Goal: Information Seeking & Learning: Learn about a topic

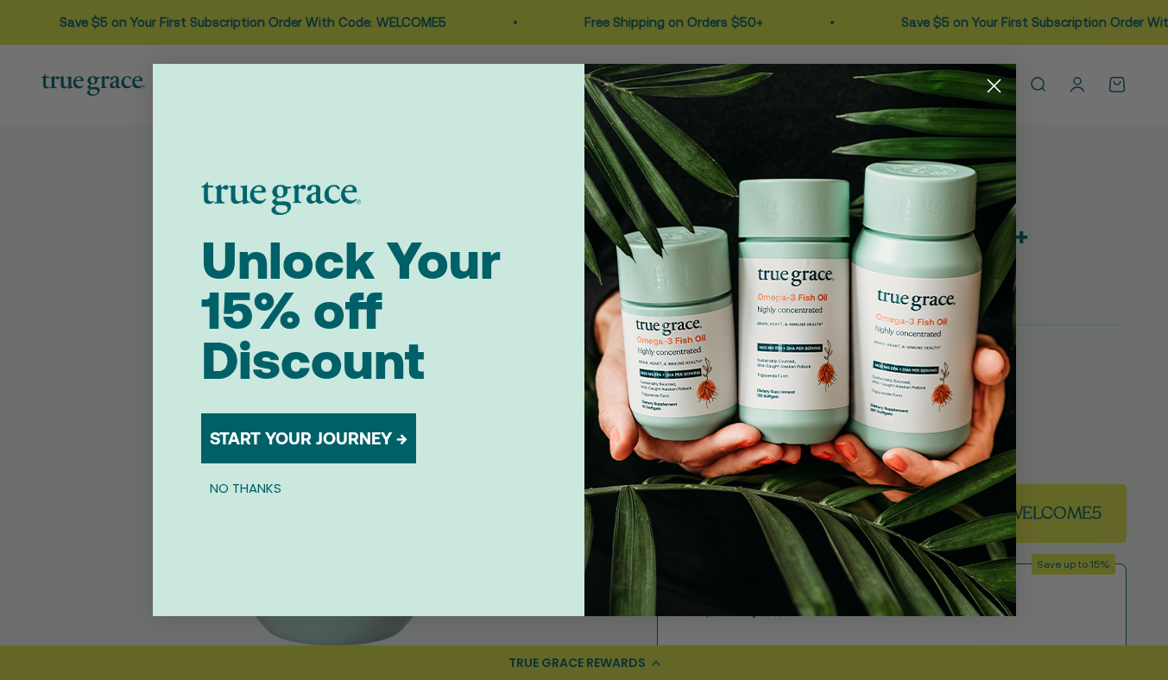
click at [992, 86] on icon "Close dialog" at bounding box center [993, 86] width 12 height 12
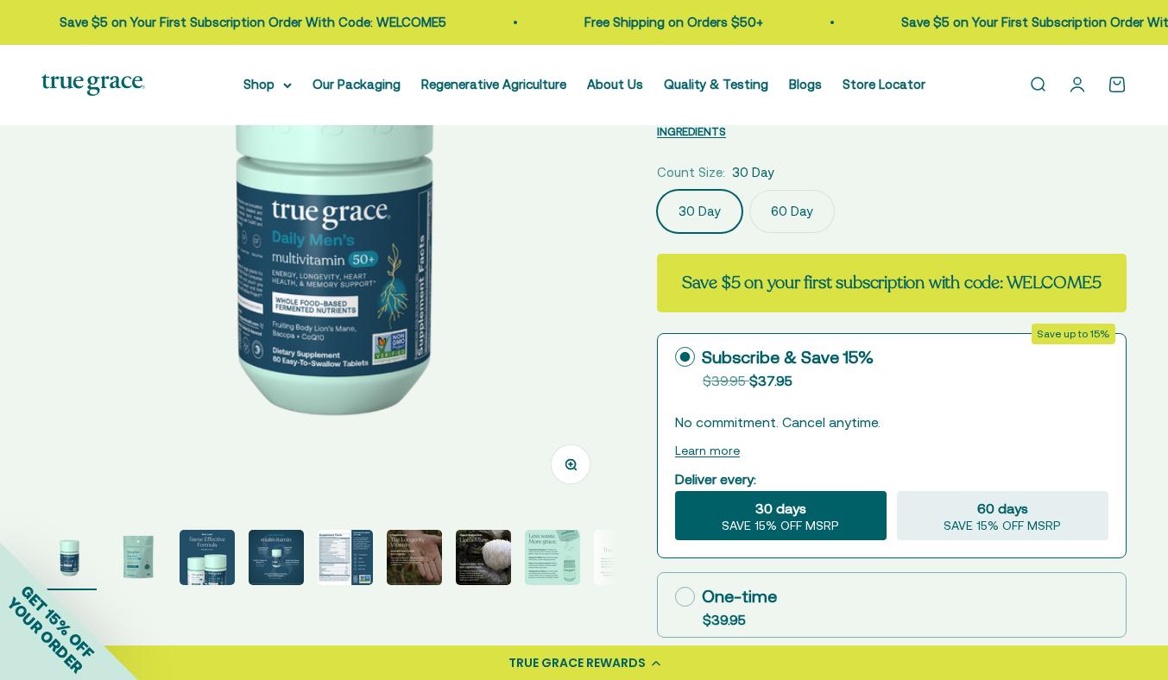
scroll to position [269, 0]
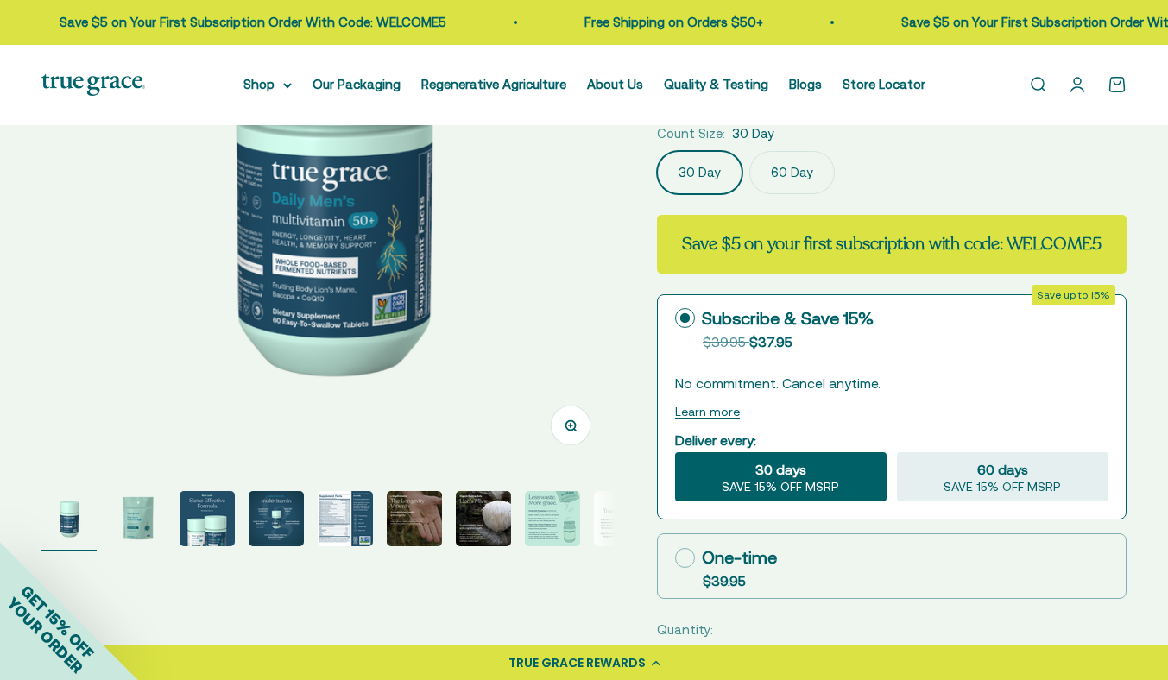
click at [568, 520] on img "Go to item 8" at bounding box center [552, 518] width 55 height 55
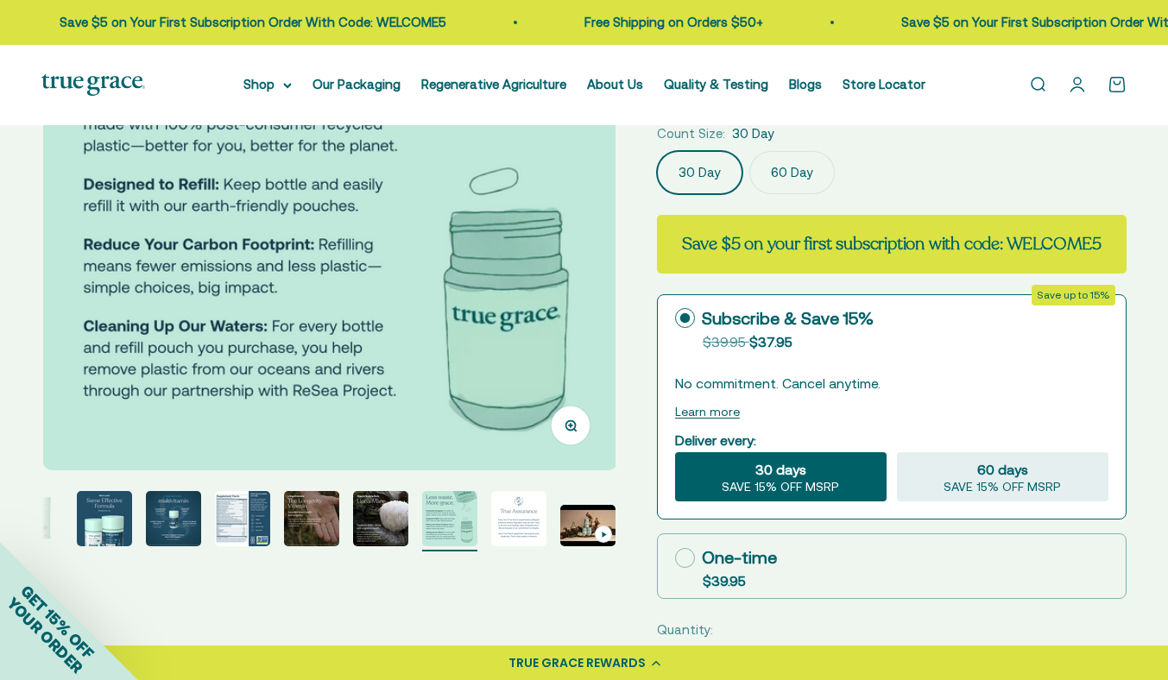
scroll to position [0, 4089]
click at [230, 523] on img "Go to item 5" at bounding box center [242, 518] width 55 height 55
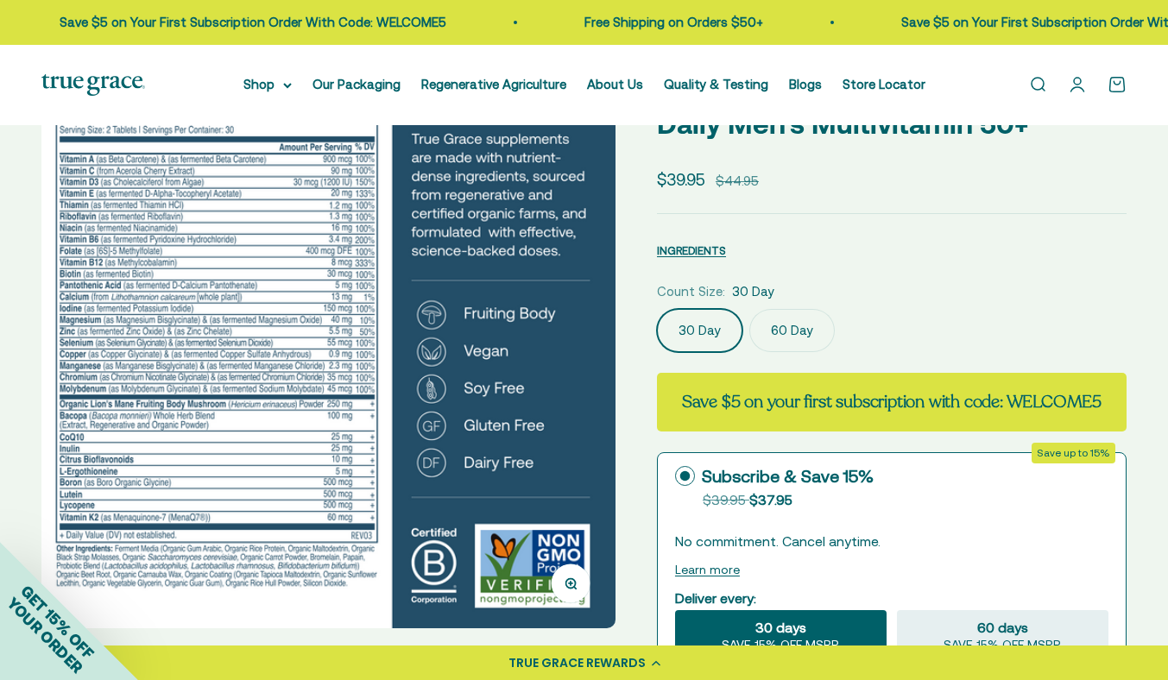
scroll to position [0, 0]
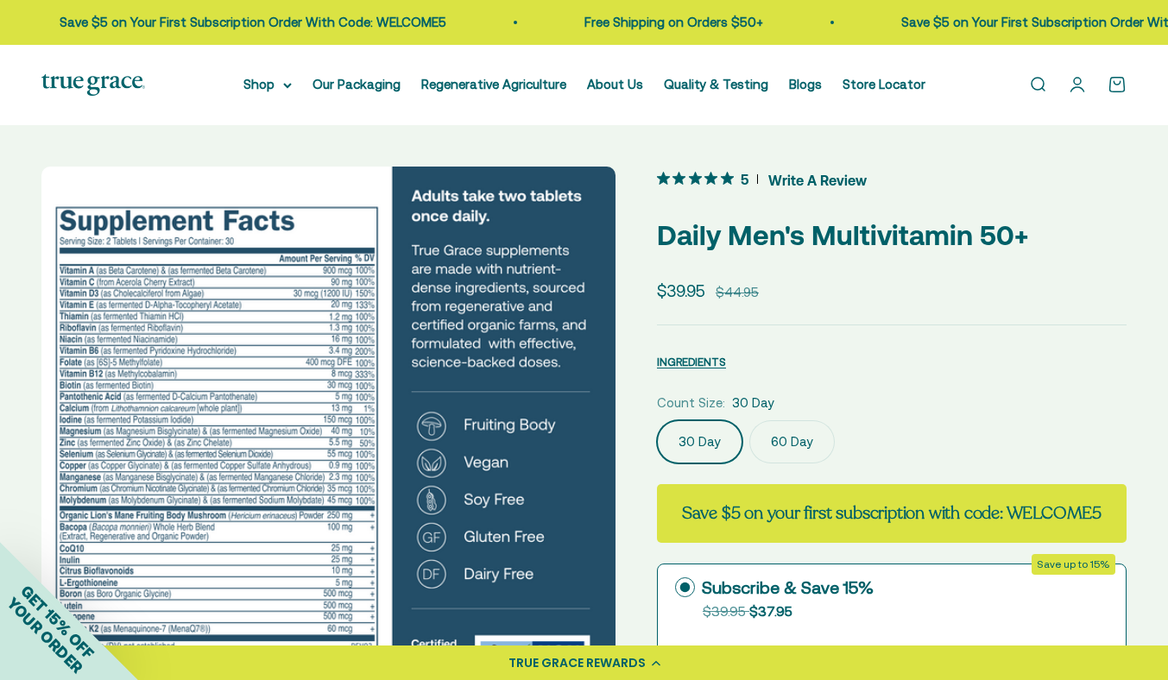
click at [678, 243] on p "Daily Men's Multivitamin 50+" at bounding box center [892, 235] width 470 height 44
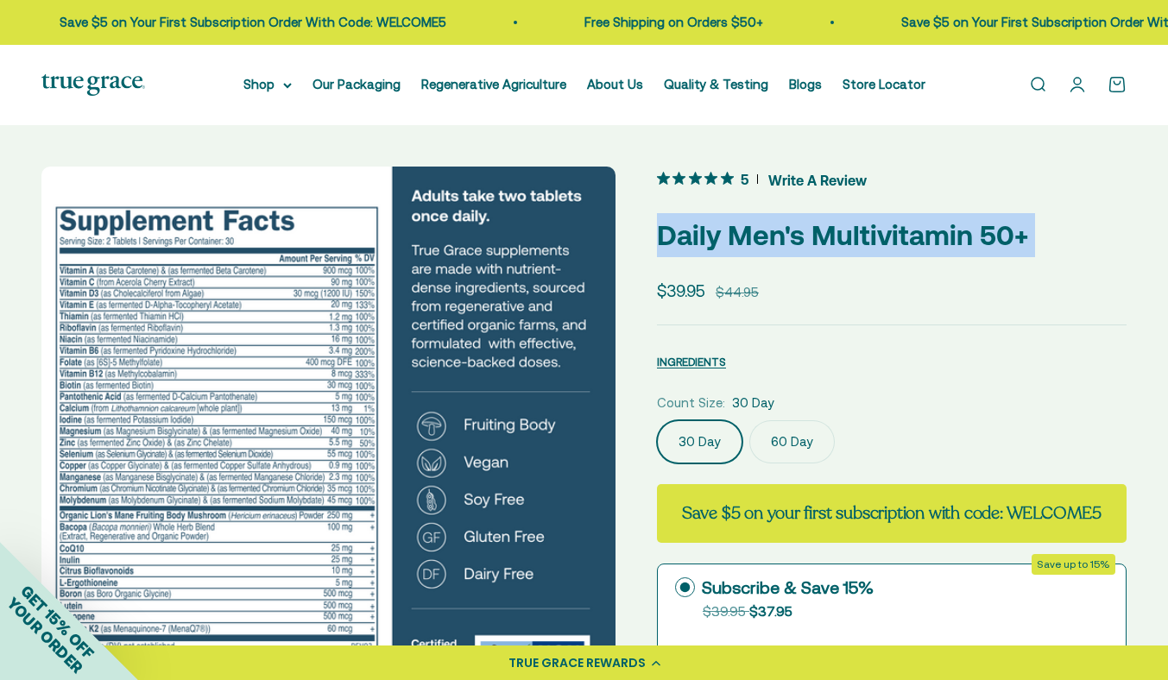
click at [678, 243] on p "Daily Men's Multivitamin 50+" at bounding box center [892, 235] width 470 height 44
copy safe-sticky "Daily Men's Multivitamin 50+"
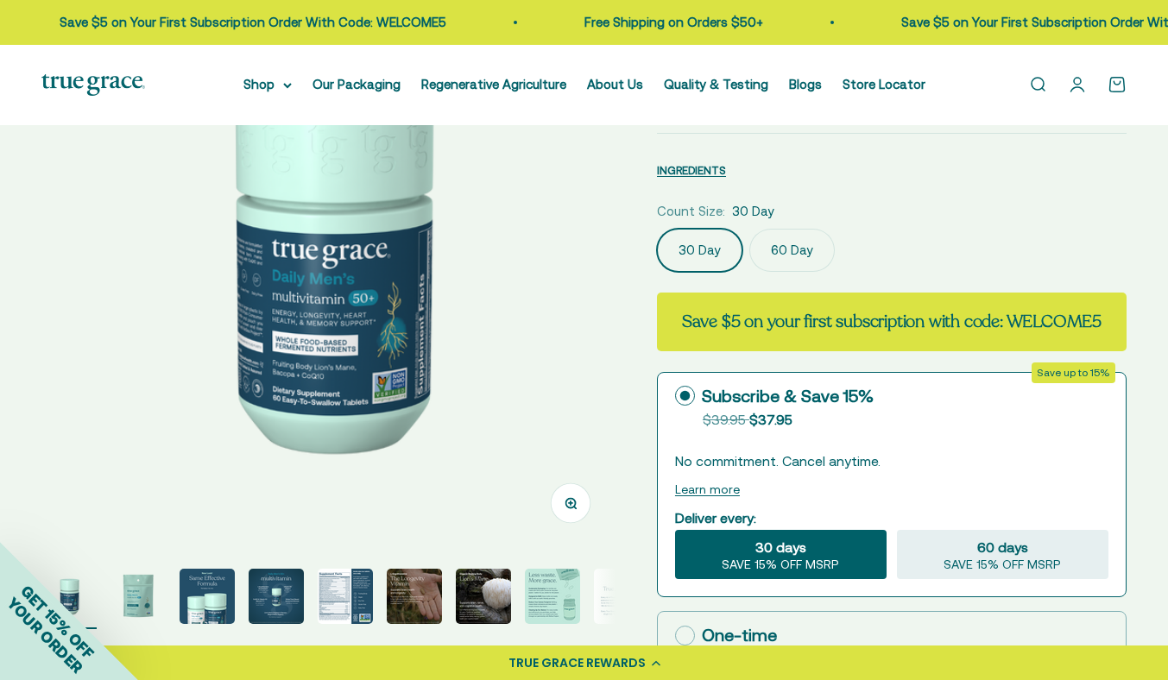
scroll to position [217, 0]
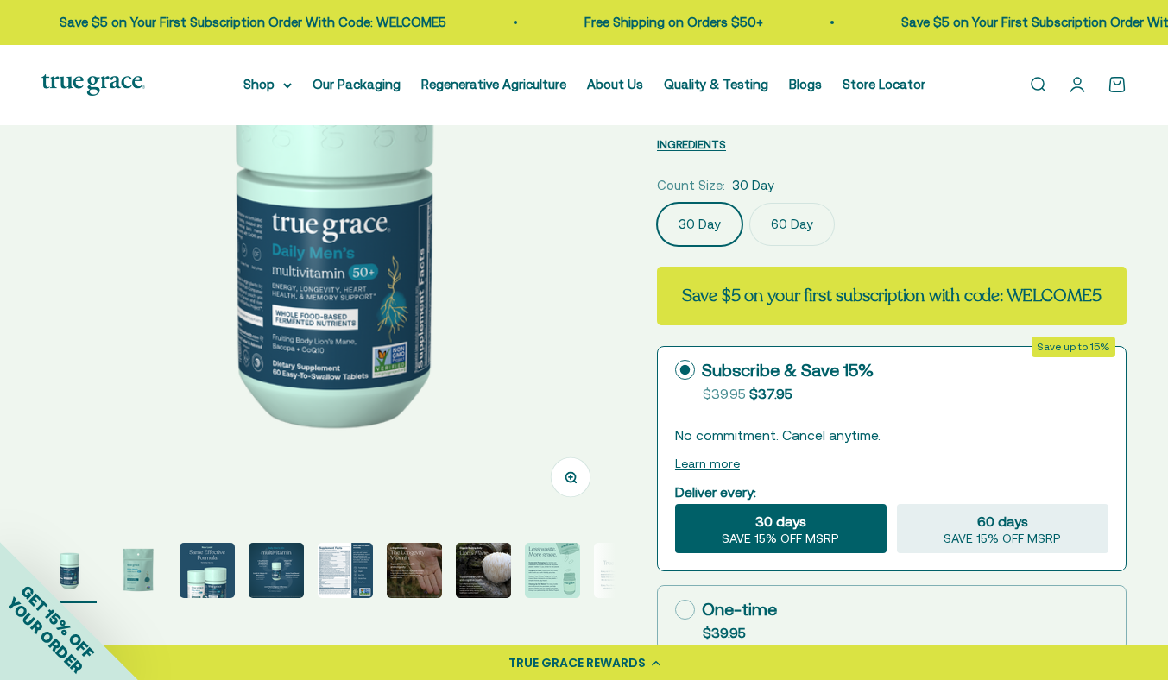
click at [335, 567] on img "Go to item 5" at bounding box center [345, 570] width 55 height 55
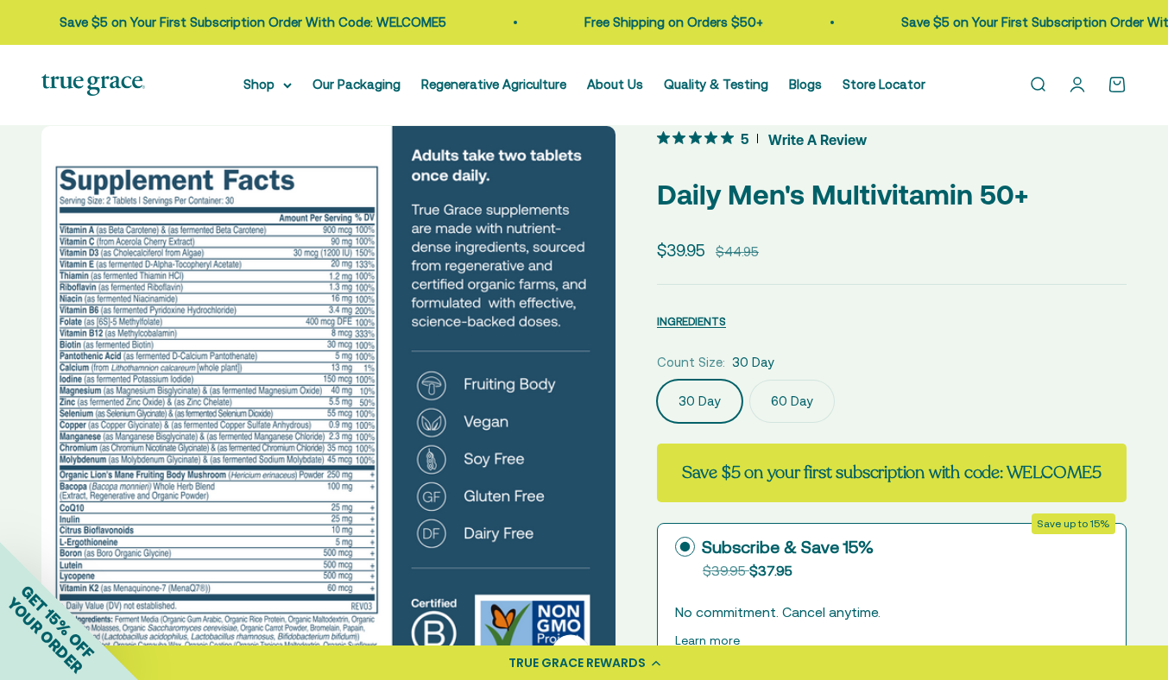
scroll to position [58, 0]
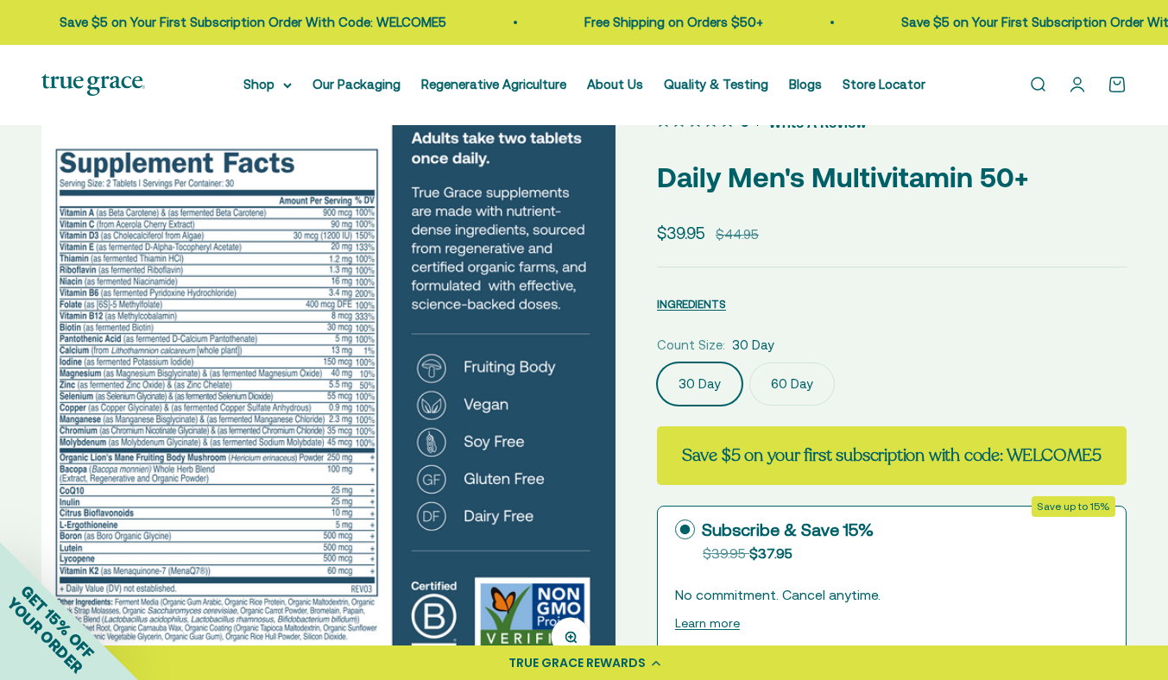
click at [788, 375] on label "60 Day" at bounding box center [791, 383] width 85 height 43
click at [657, 362] on input "60 Day" at bounding box center [656, 362] width 1 height 1
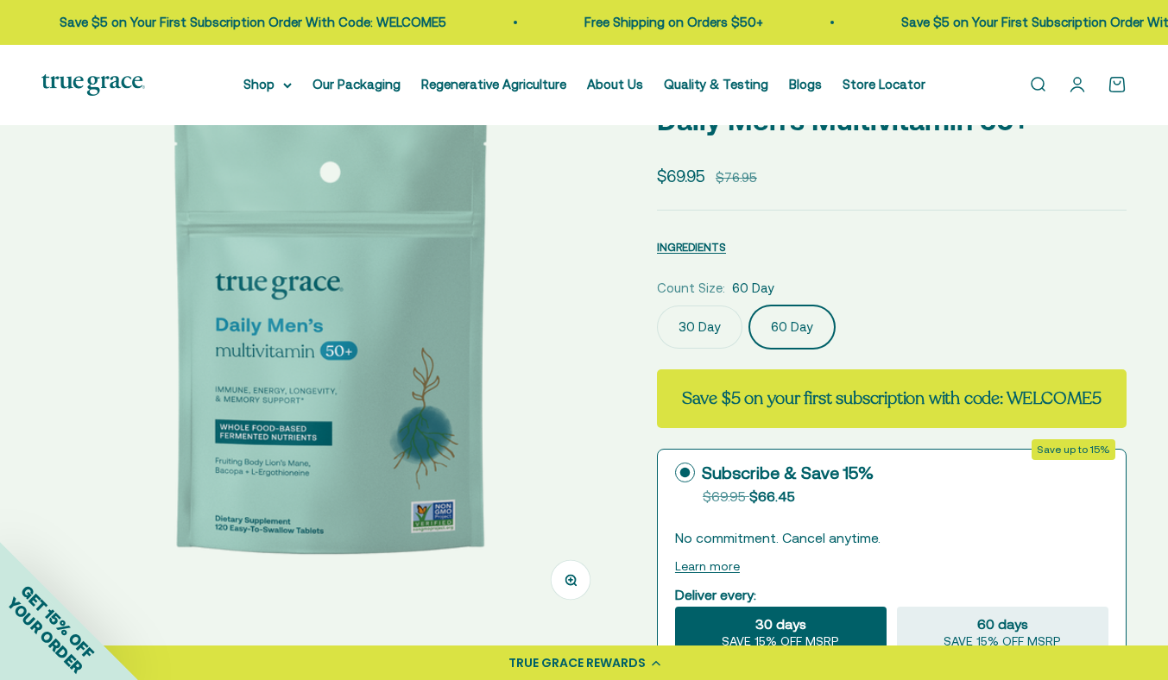
scroll to position [86, 0]
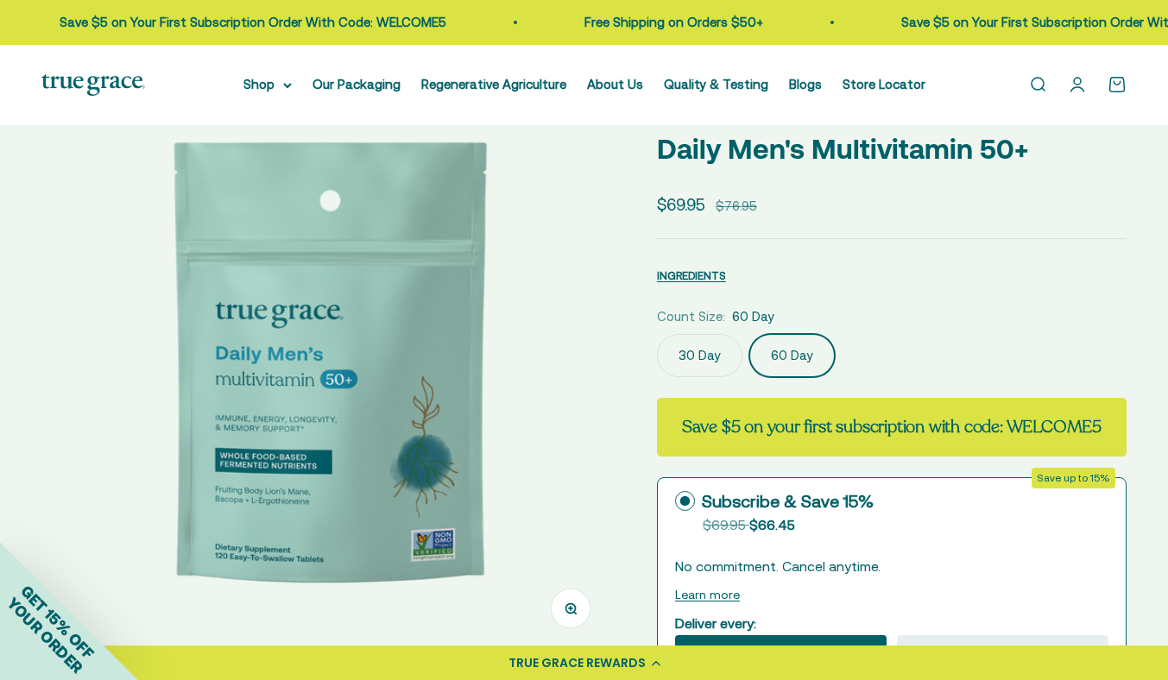
click at [704, 362] on label "30 Day" at bounding box center [699, 355] width 85 height 43
click at [657, 334] on input "30 Day" at bounding box center [656, 333] width 1 height 1
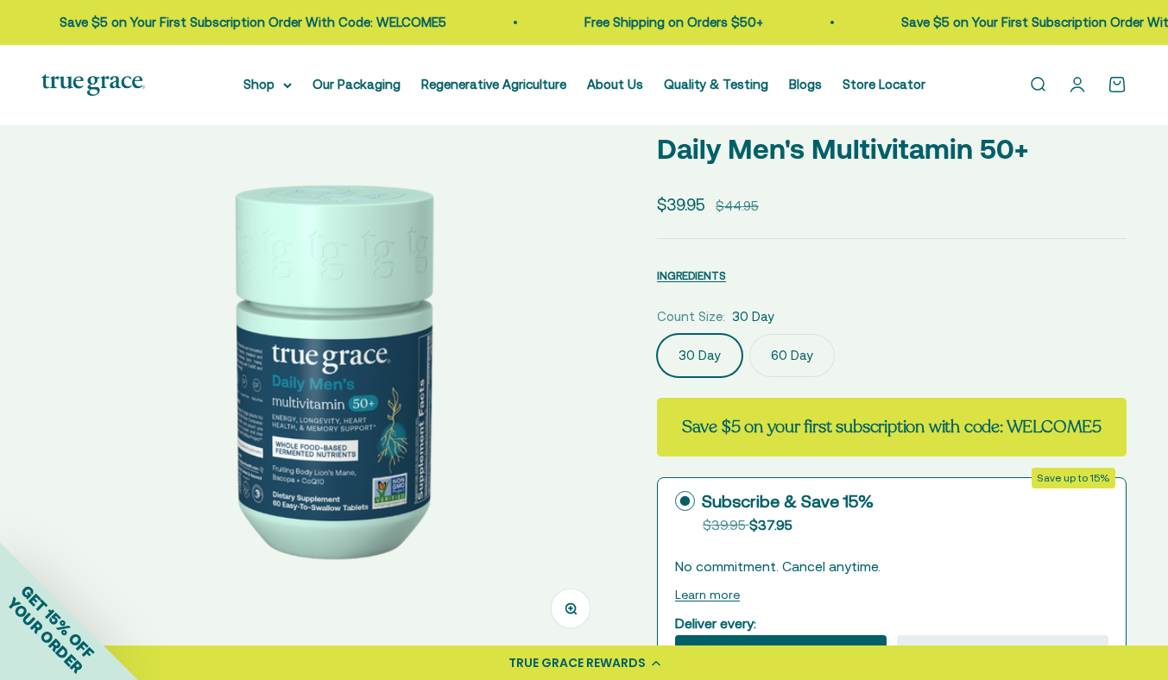
click at [778, 355] on label "60 Day" at bounding box center [791, 355] width 85 height 43
click at [657, 334] on input "60 Day" at bounding box center [656, 333] width 1 height 1
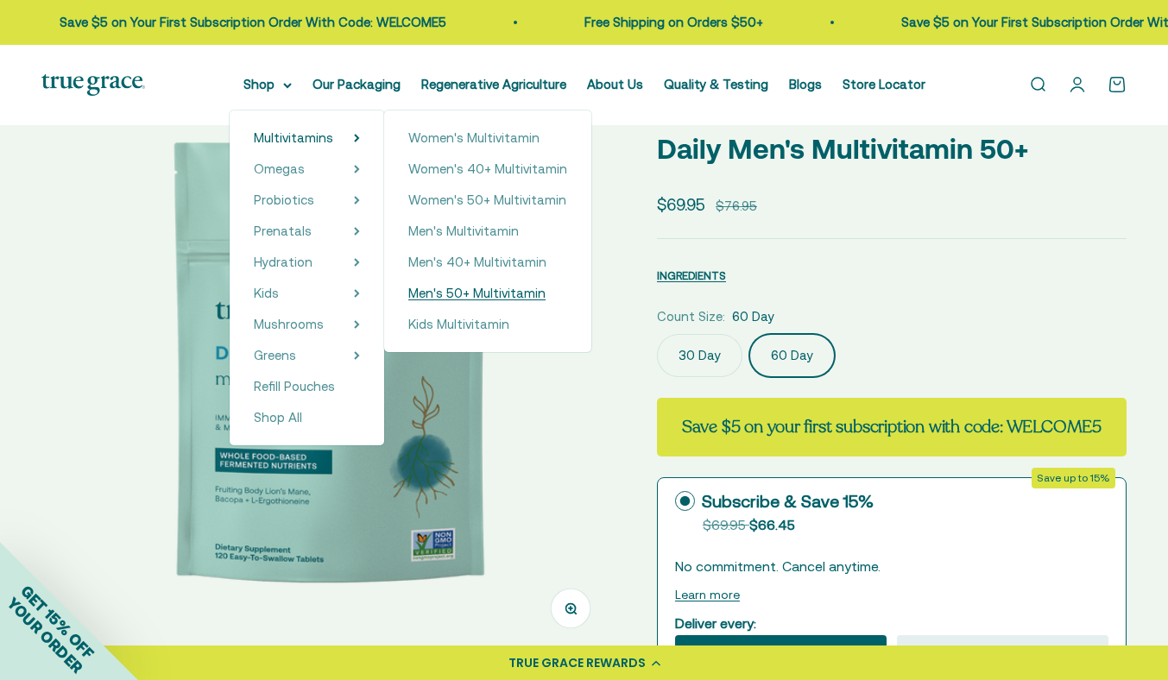
click at [485, 299] on span "Men's 50+ Multivitamin" at bounding box center [476, 293] width 137 height 15
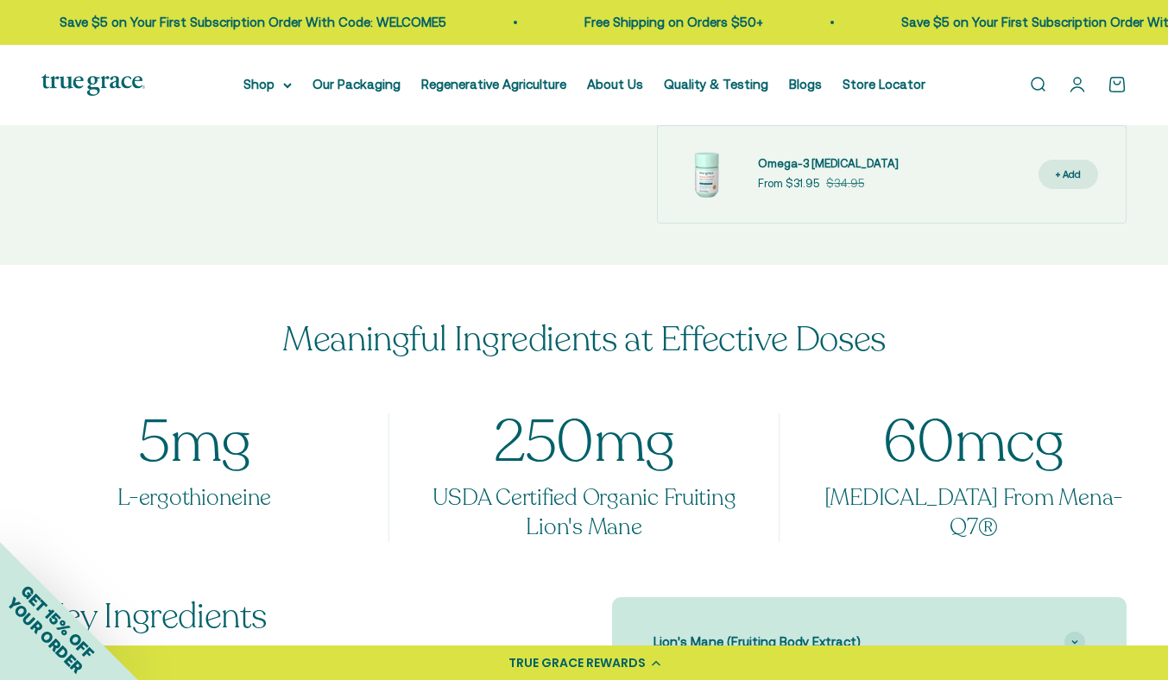
scroll to position [1062, 0]
